Goal: Information Seeking & Learning: Find specific fact

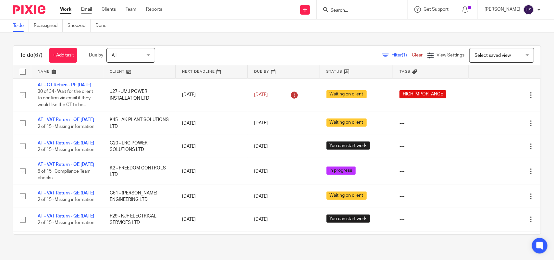
click at [86, 8] on link "Email" at bounding box center [86, 9] width 11 height 6
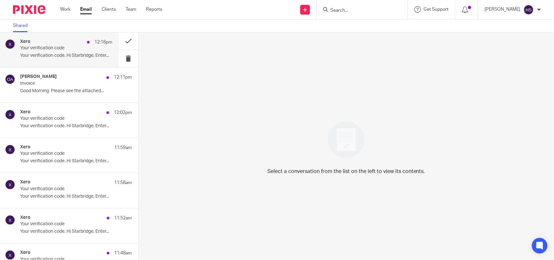
click at [99, 47] on div "Xero 12:16pm Your verification code Your verification code. Hi Starbridge, Ente…" at bounding box center [66, 50] width 92 height 22
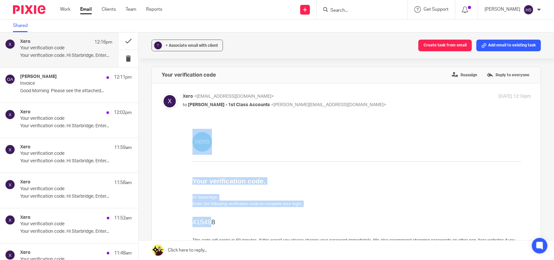
drag, startPoint x: 189, startPoint y: 220, endPoint x: 211, endPoint y: 223, distance: 22.3
click at [211, 223] on td "Your verification code. Hi Starbridge, Enter the following verification code to…" at bounding box center [356, 208] width 348 height 173
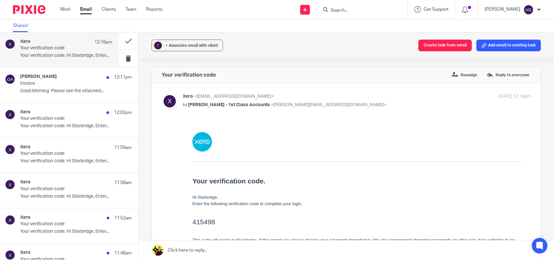
click at [231, 226] on h2 "415498" at bounding box center [356, 221] width 328 height 10
drag, startPoint x: 192, startPoint y: 222, endPoint x: 216, endPoint y: 223, distance: 23.7
click at [216, 223] on h2 "415498" at bounding box center [356, 221] width 328 height 10
copy h2 "415498"
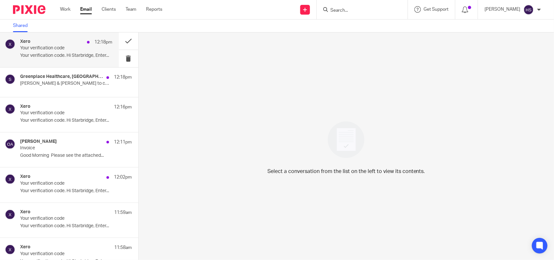
click at [46, 39] on div "Xero 12:18pm" at bounding box center [66, 42] width 92 height 6
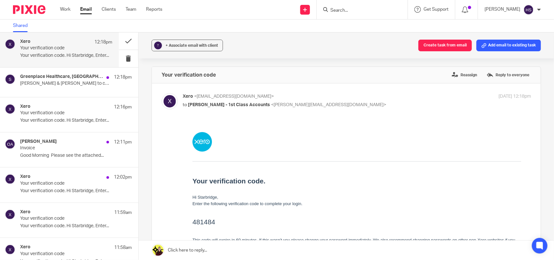
drag, startPoint x: 192, startPoint y: 224, endPoint x: 214, endPoint y: 223, distance: 21.7
click at [214, 223] on h2 "481484" at bounding box center [356, 221] width 328 height 10
copy h2 "481484"
click at [64, 9] on link "Work" at bounding box center [65, 9] width 10 height 6
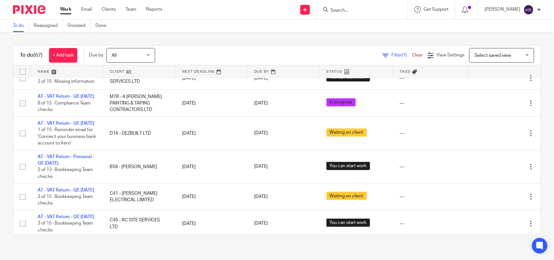
scroll to position [122, 0]
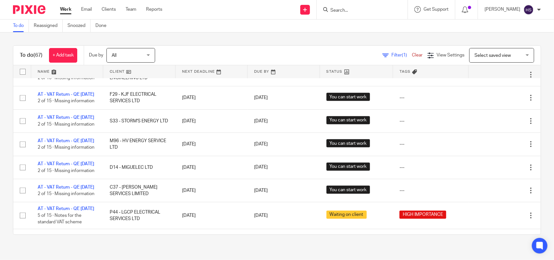
drag, startPoint x: 288, startPoint y: 51, endPoint x: 288, endPoint y: 70, distance: 19.5
click at [288, 51] on div "Filter (1) Clear View Settings View Settings (1) Filters Clear Save Manage save…" at bounding box center [353, 55] width 374 height 15
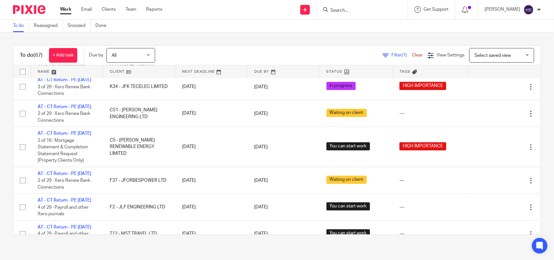
scroll to position [730, 0]
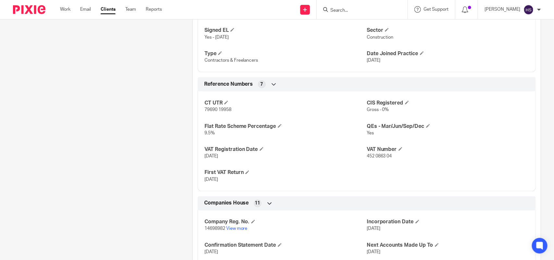
scroll to position [405, 0]
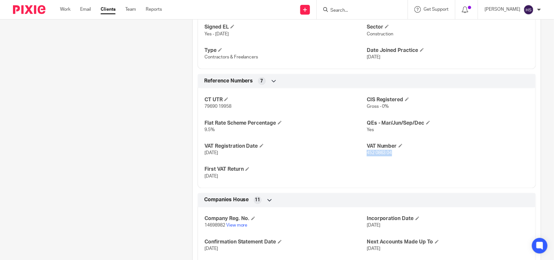
drag, startPoint x: 362, startPoint y: 153, endPoint x: 393, endPoint y: 153, distance: 31.1
click at [393, 153] on p "452 0863 04" at bounding box center [447, 153] width 162 height 6
copy span "452 0863 04"
